Goal: Task Accomplishment & Management: Manage account settings

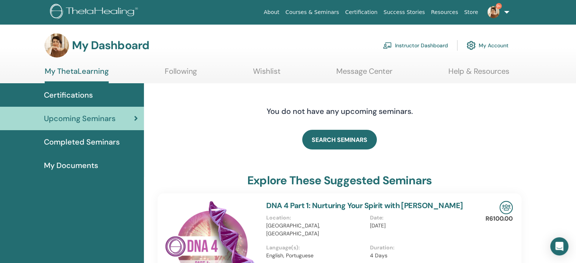
click at [68, 92] on span "Certifications" at bounding box center [68, 94] width 49 height 11
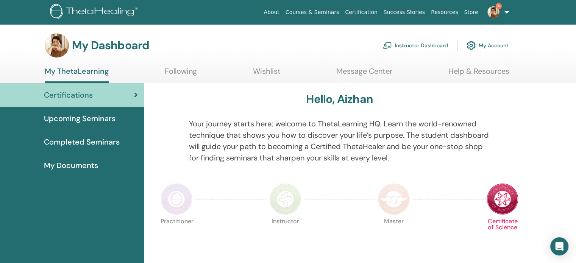
click at [434, 44] on link "Instructor Dashboard" at bounding box center [415, 45] width 65 height 17
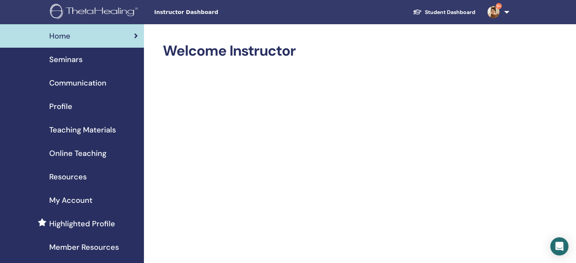
click at [75, 61] on span "Seminars" at bounding box center [65, 59] width 33 height 11
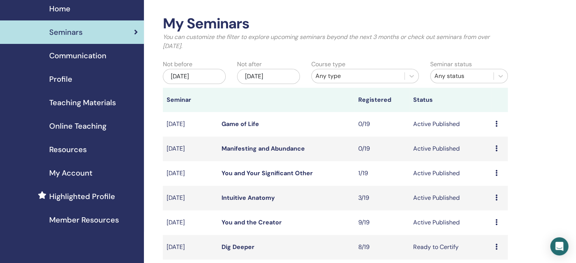
scroll to position [38, 0]
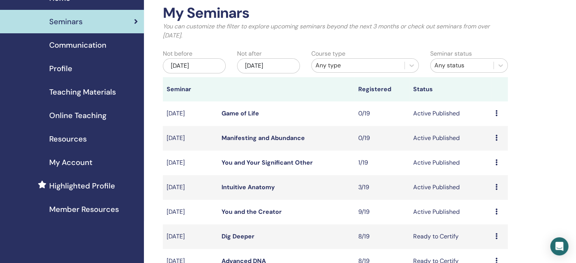
click at [261, 213] on link "You and the Creator" at bounding box center [252, 212] width 60 height 8
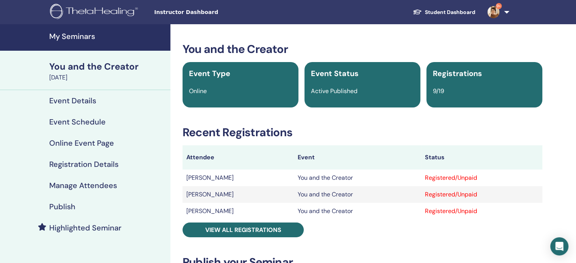
click at [104, 188] on h4 "Manage Attendees" at bounding box center [83, 185] width 68 height 9
